Goal: Information Seeking & Learning: Learn about a topic

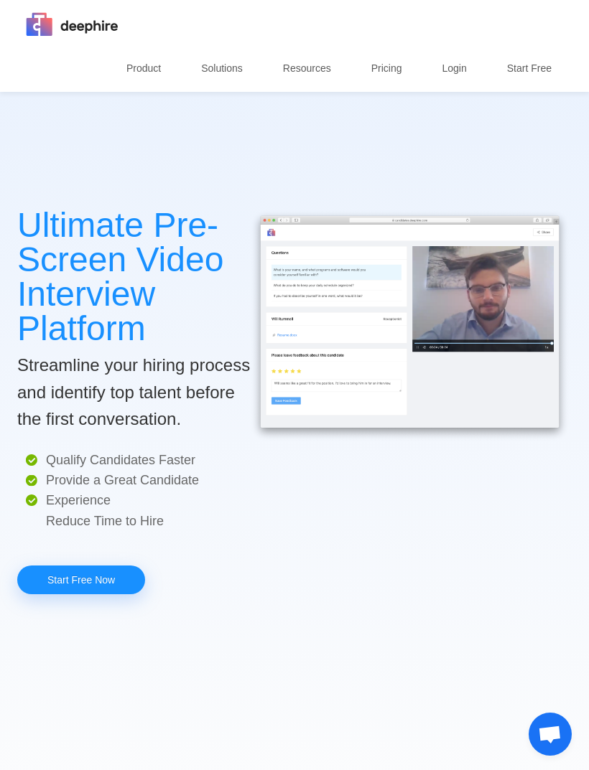
click at [149, 66] on p "Product" at bounding box center [143, 68] width 34 height 45
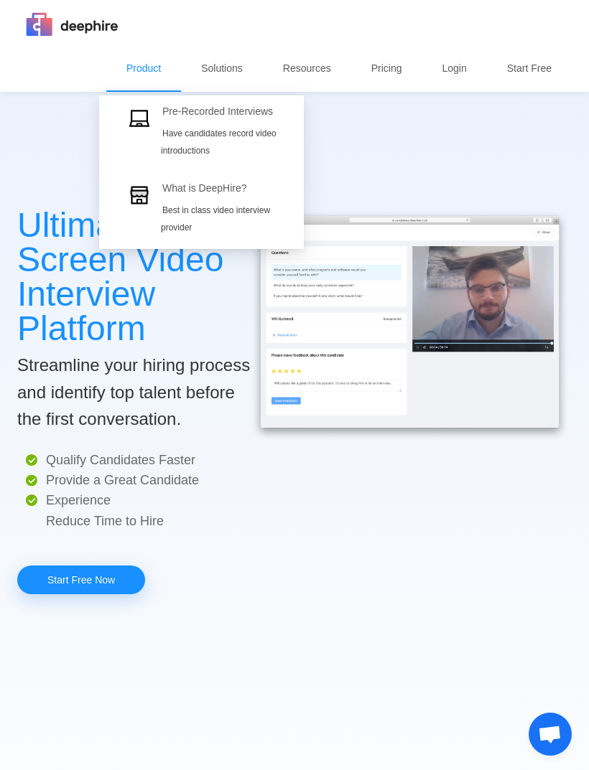
click at [145, 215] on link "What is DeepHire? Best in class video interview provider" at bounding box center [128, 210] width 34 height 71
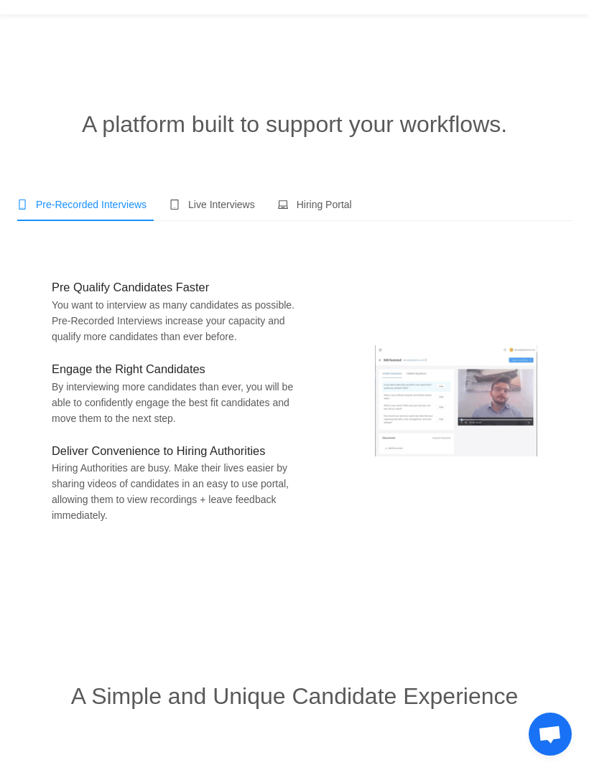
scroll to position [76, 0]
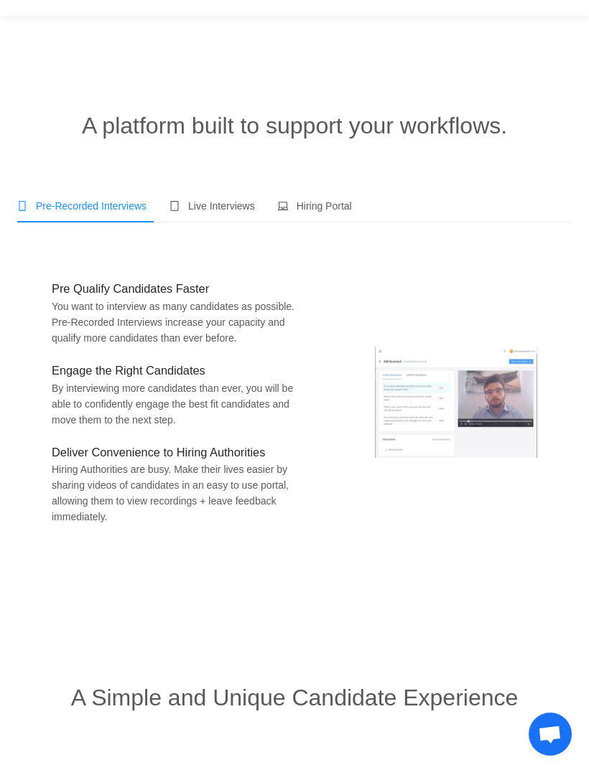
click at [498, 433] on img at bounding box center [456, 402] width 162 height 111
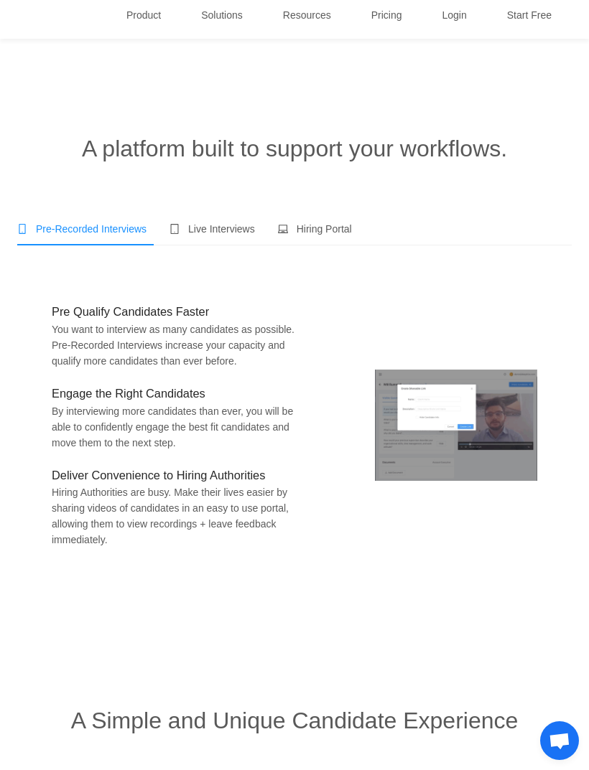
scroll to position [0, 0]
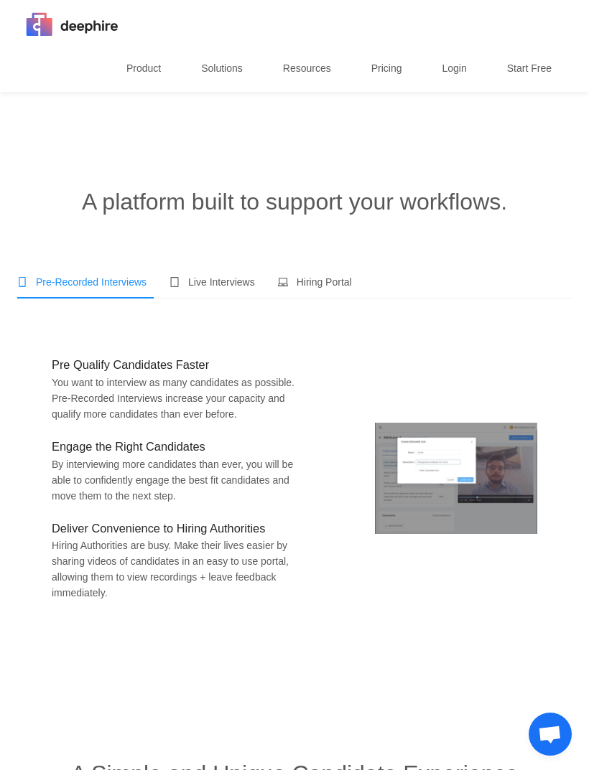
click at [396, 73] on link "Pricing" at bounding box center [386, 68] width 42 height 45
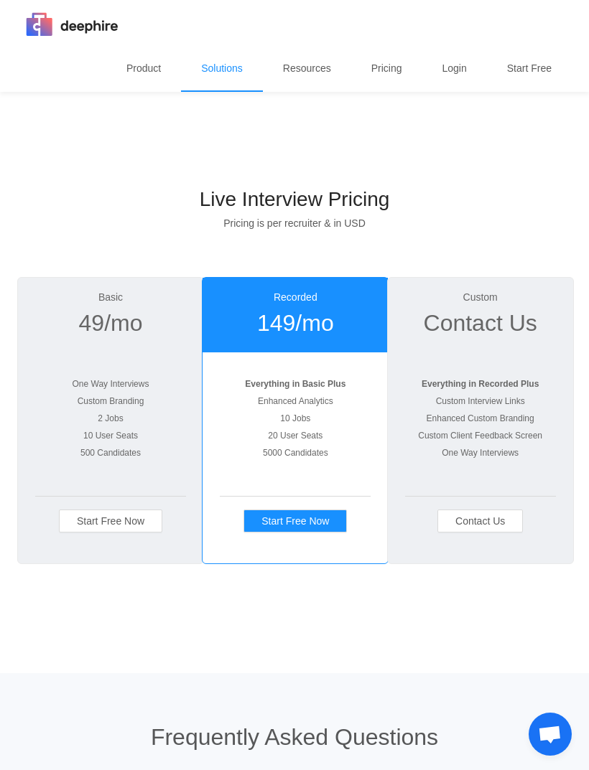
click at [212, 68] on p "Solutions" at bounding box center [222, 68] width 42 height 45
